Goal: Book appointment/travel/reservation

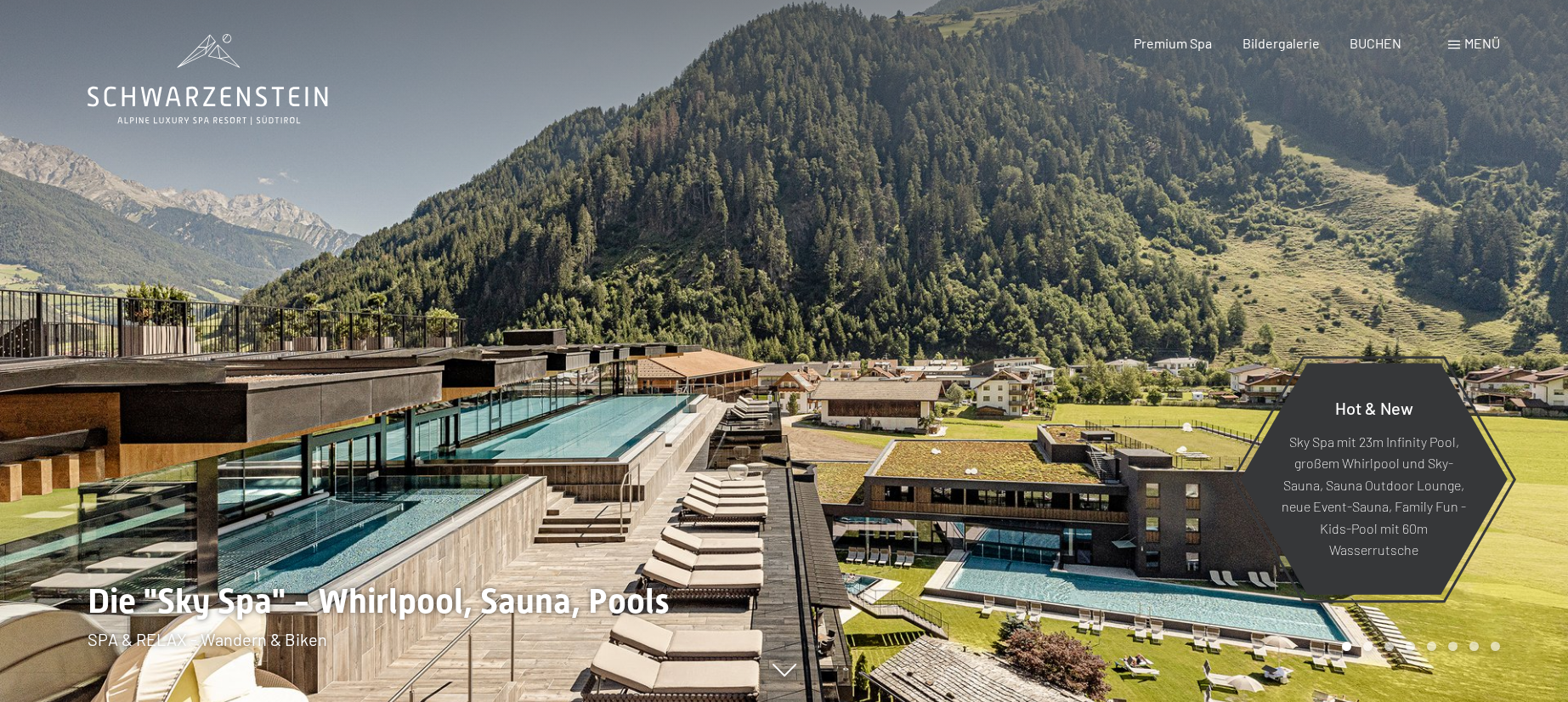
drag, startPoint x: 0, startPoint y: 0, endPoint x: 1459, endPoint y: 51, distance: 1459.9
click at [1459, 51] on div "Menü" at bounding box center [1474, 43] width 52 height 18
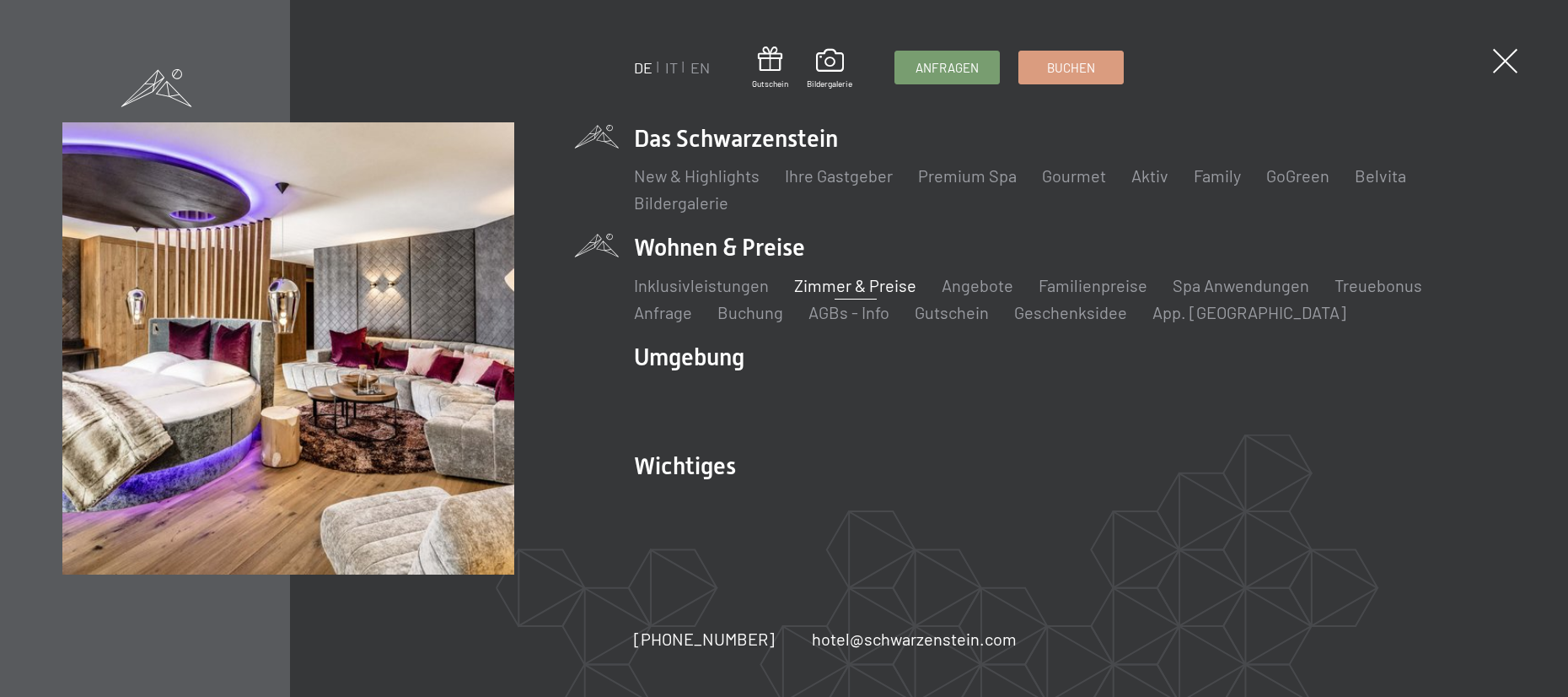
click at [850, 291] on link "Zimmer & Preise" at bounding box center [855, 285] width 123 height 20
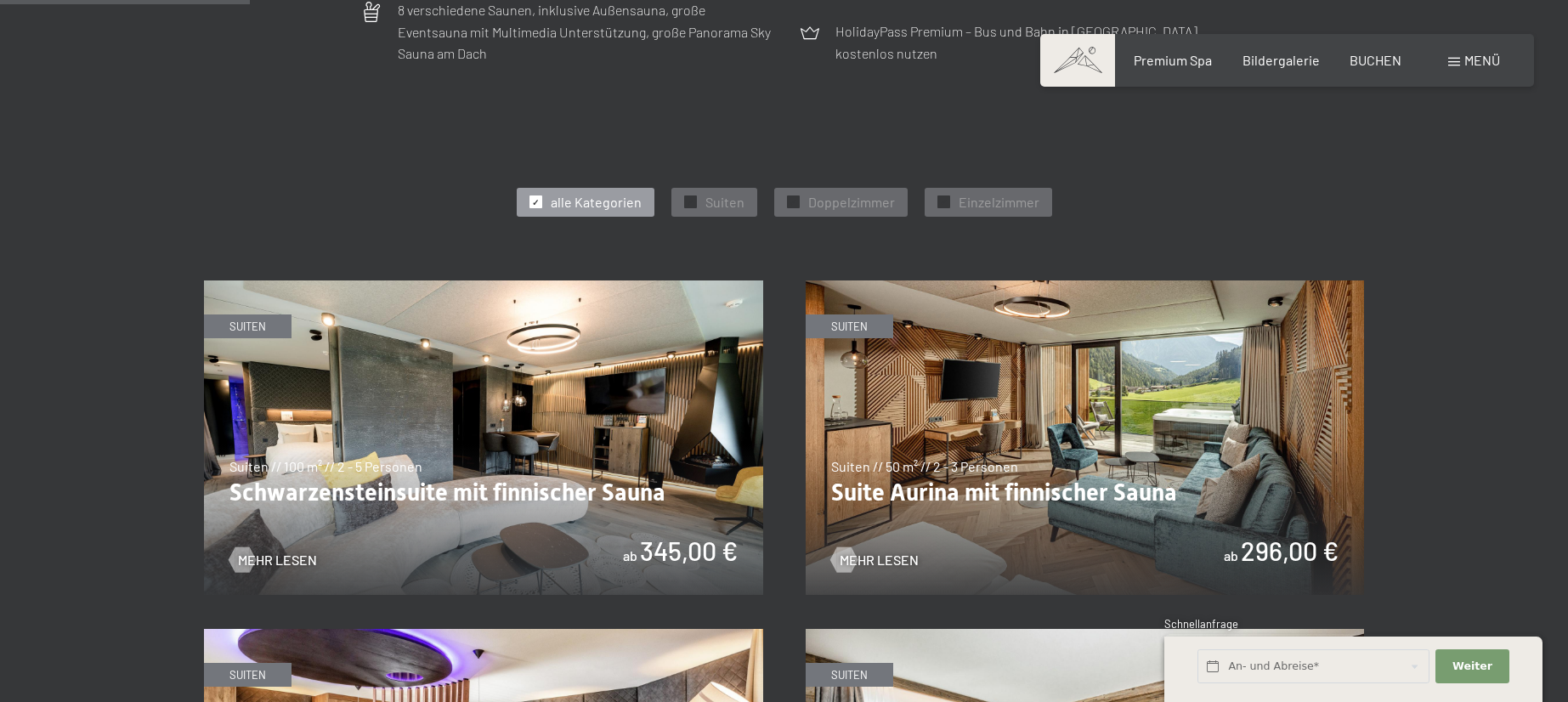
scroll to position [1189, 0]
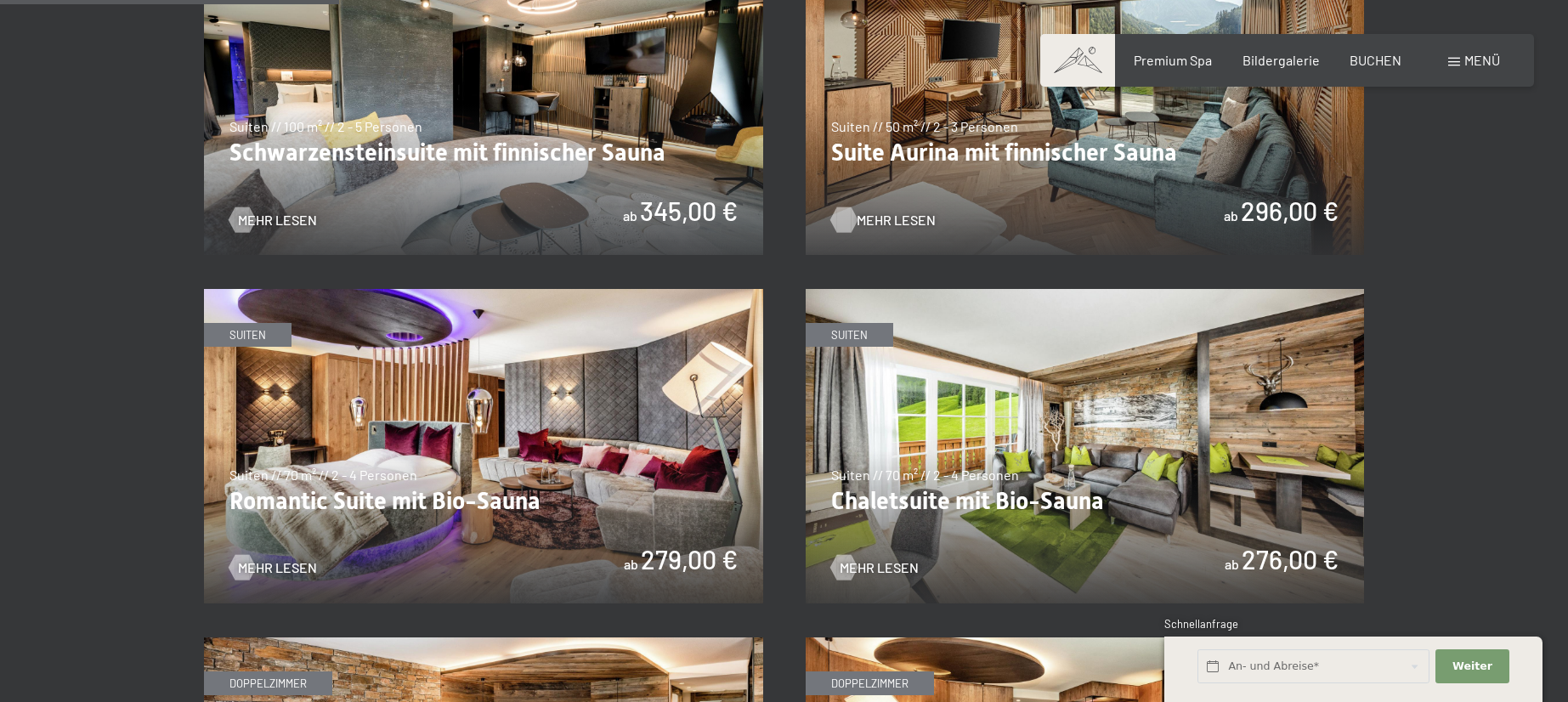
click at [881, 228] on span "Mehr Lesen" at bounding box center [896, 220] width 79 height 18
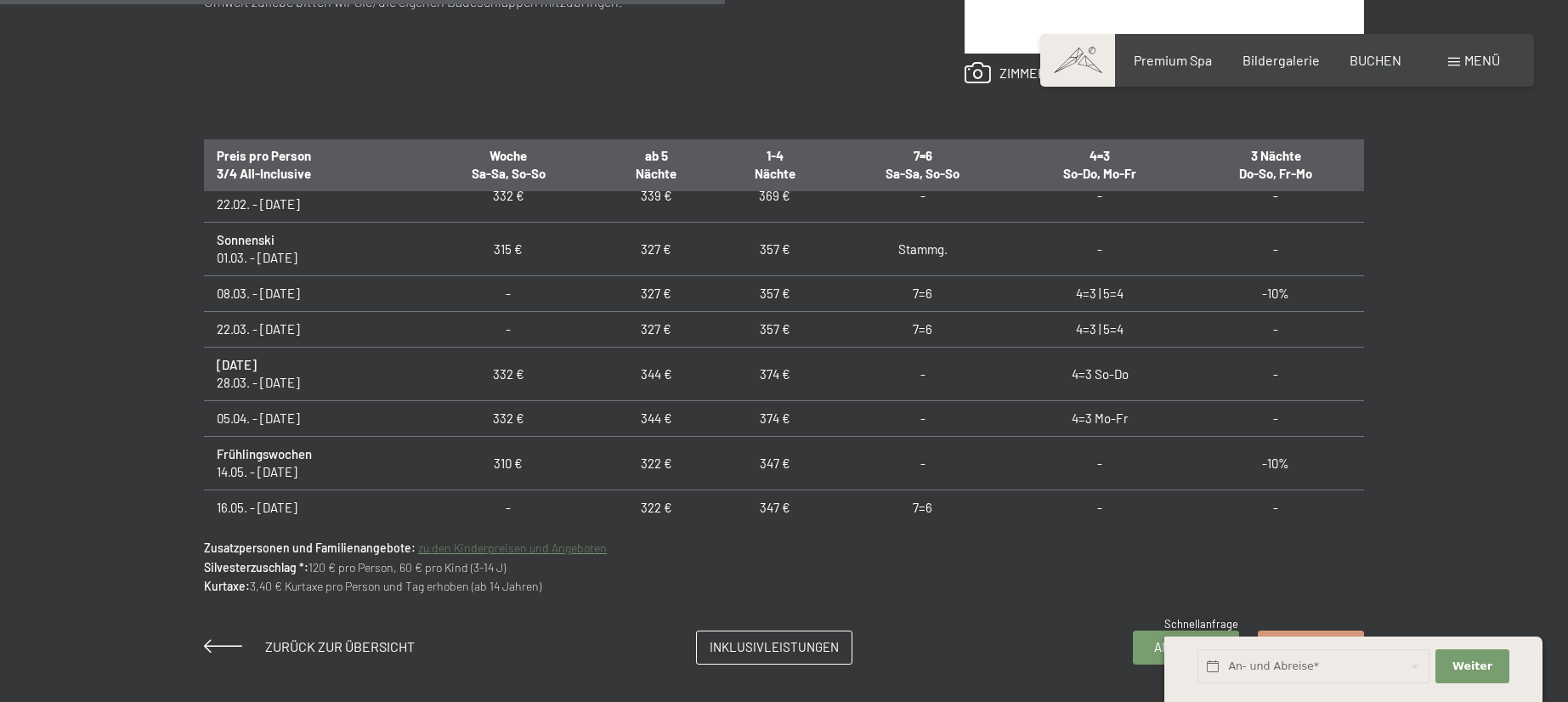
scroll to position [680, 0]
